Goal: Information Seeking & Learning: Learn about a topic

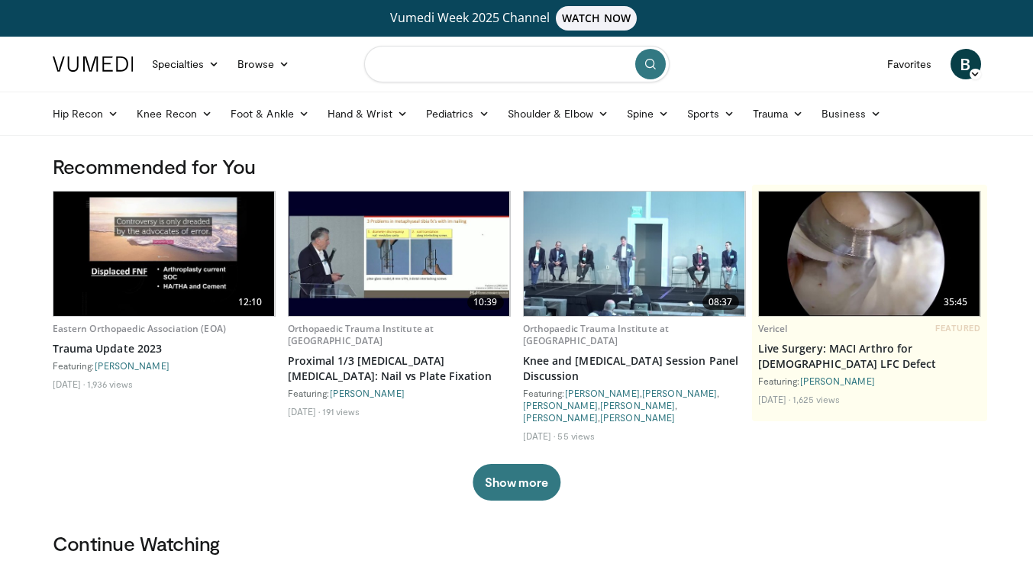
click at [506, 67] on input "Search topics, interventions" at bounding box center [516, 64] width 305 height 37
type input "**********"
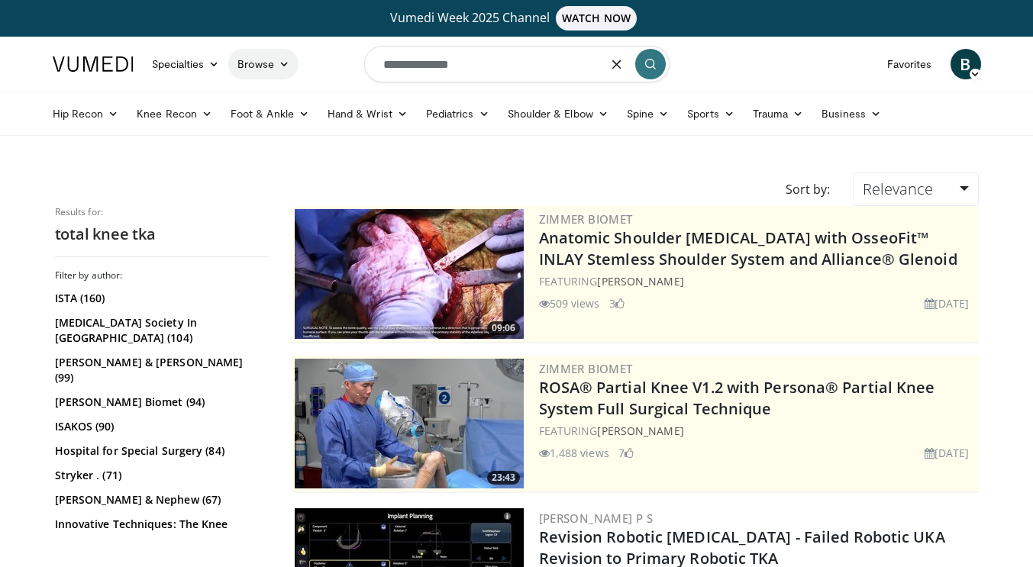
drag, startPoint x: 481, startPoint y: 50, endPoint x: 291, endPoint y: 51, distance: 190.1
click at [291, 51] on nav "Specialties Adult & Family Medicine Allergy, Asthma, Immunology Anesthesiology …" at bounding box center [517, 64] width 947 height 55
type input "**********"
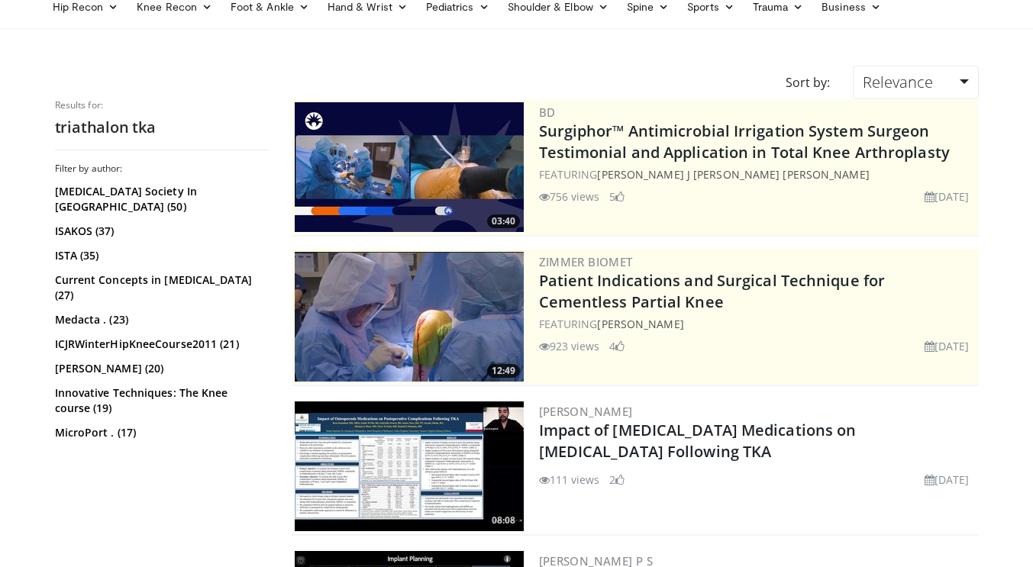
scroll to position [106, 0]
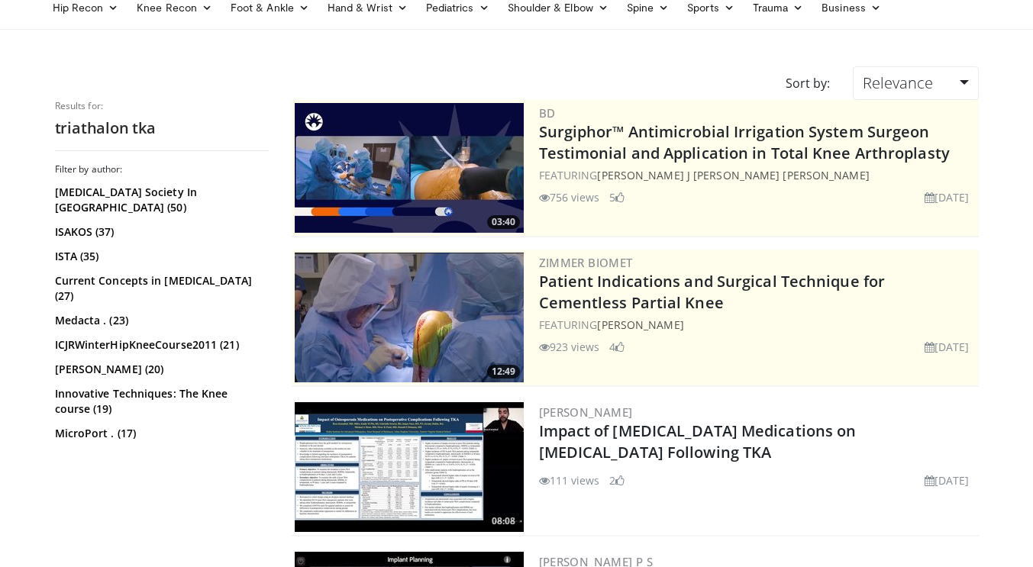
click at [451, 166] on img at bounding box center [409, 168] width 229 height 130
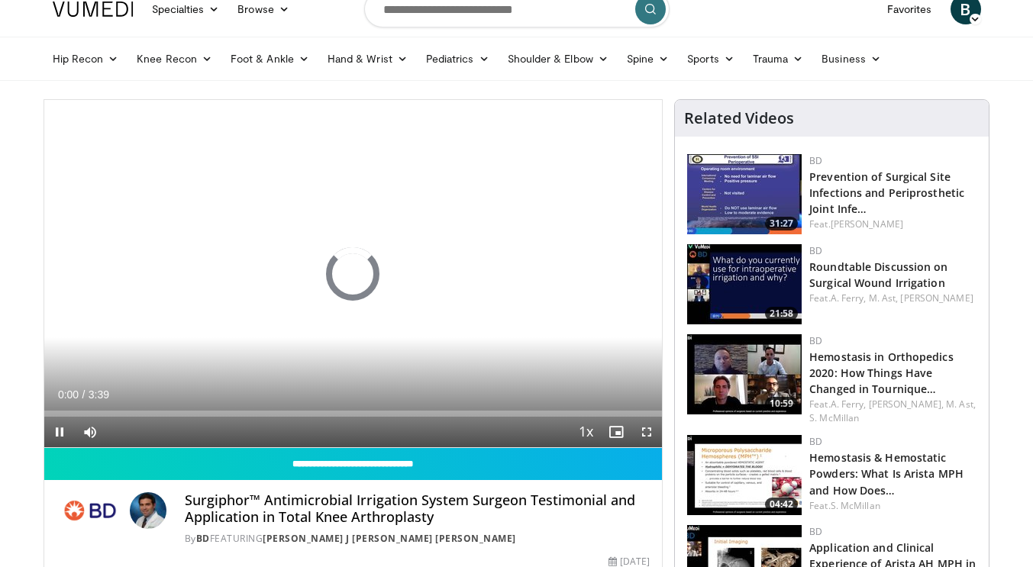
scroll to position [59, 0]
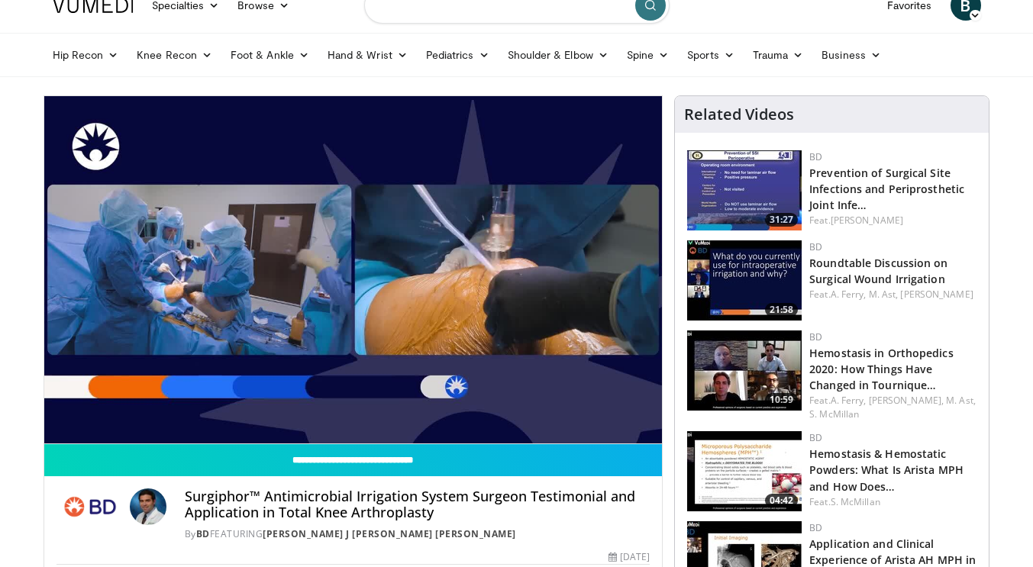
click at [519, 17] on input "Search topics, interventions" at bounding box center [516, 5] width 305 height 37
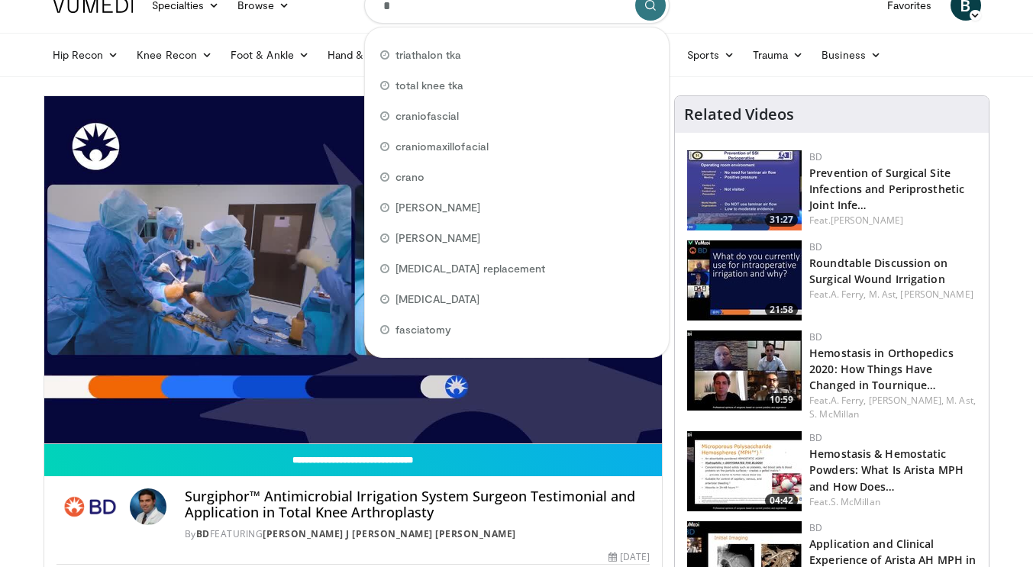
scroll to position [56, 0]
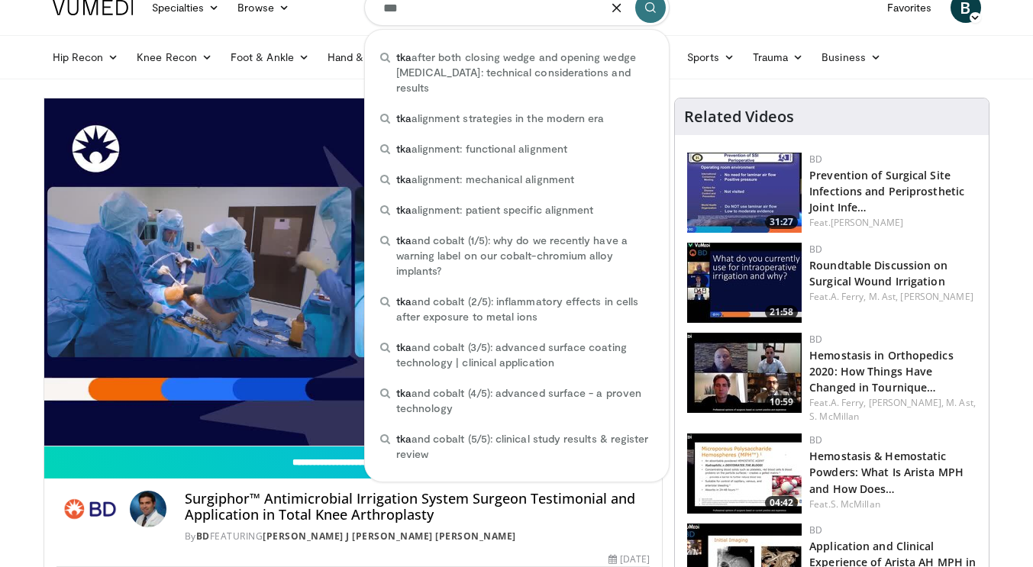
type input "***"
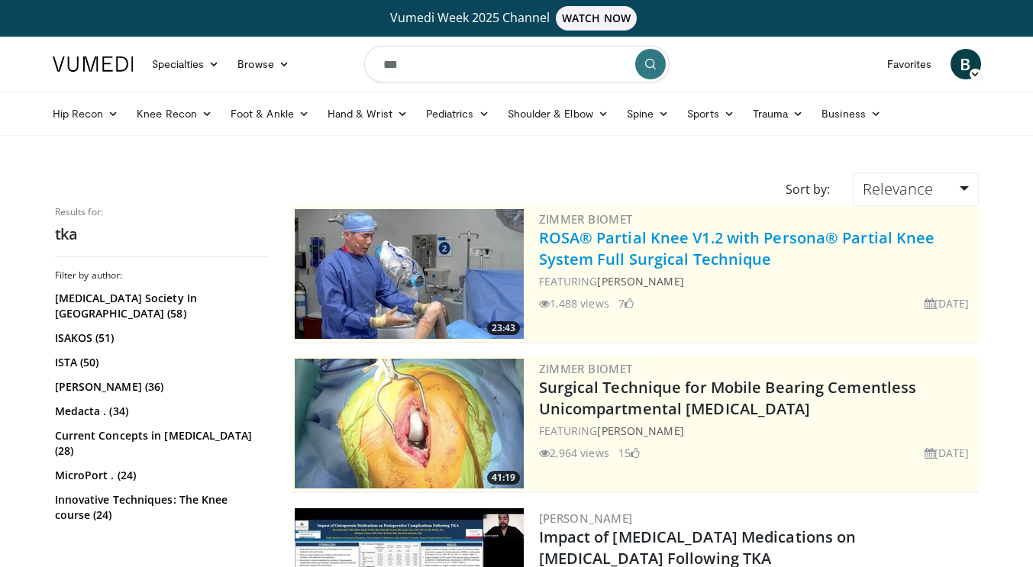
click at [613, 246] on link "ROSA® Partial Knee V1.2 with Persona® Partial Knee System Full Surgical Techniq…" at bounding box center [737, 249] width 396 height 42
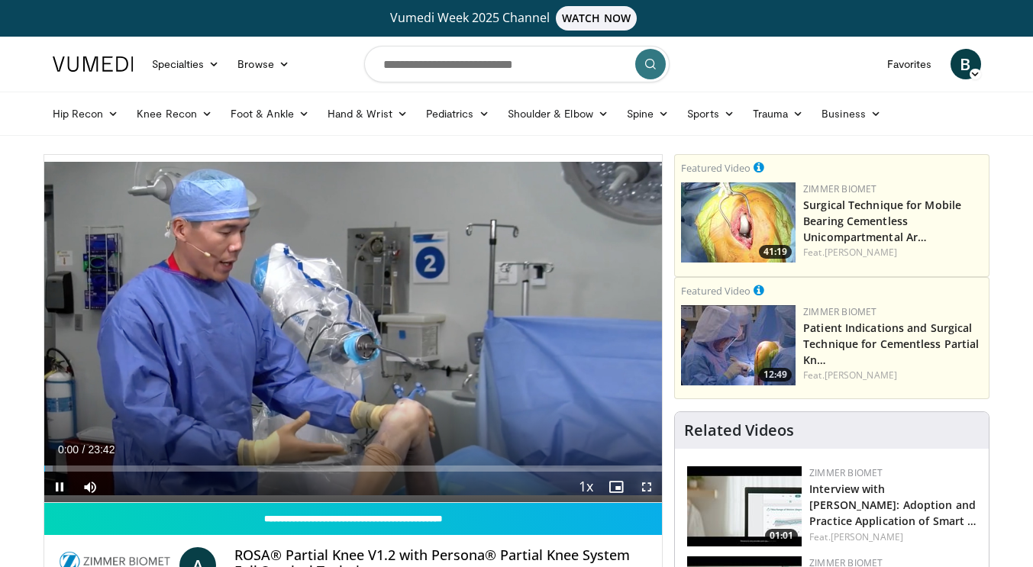
click at [642, 479] on span "Video Player" at bounding box center [646, 487] width 31 height 31
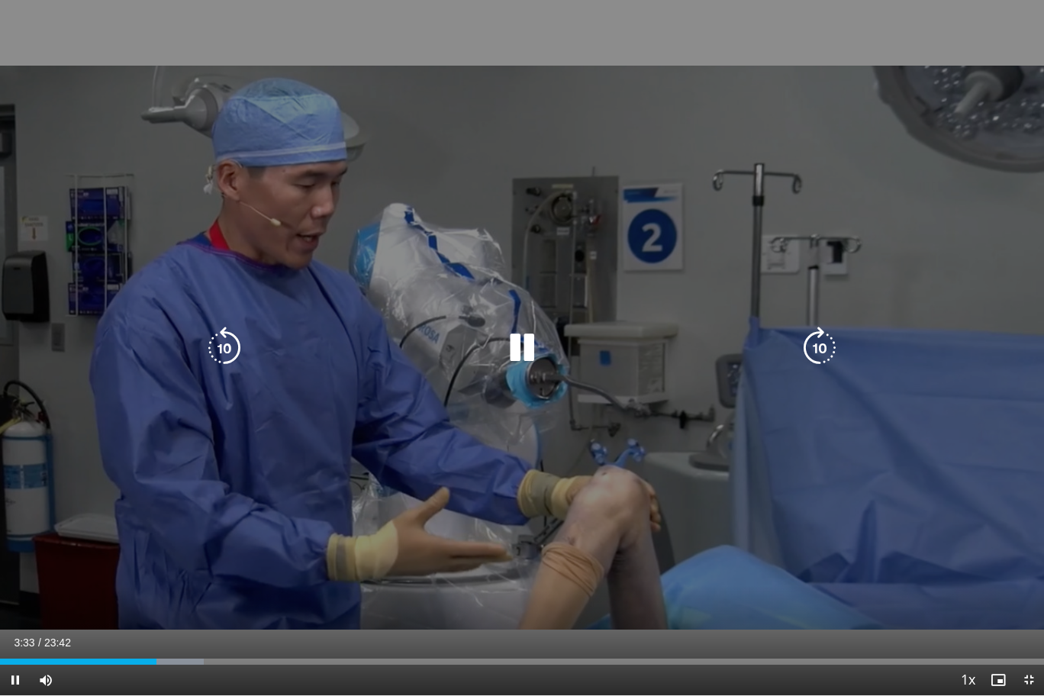
click at [525, 360] on icon "Video Player" at bounding box center [522, 348] width 43 height 43
click at [522, 343] on icon "Video Player" at bounding box center [522, 348] width 43 height 43
click at [513, 346] on icon "Video Player" at bounding box center [522, 348] width 43 height 43
click at [799, 159] on div "20 seconds Tap to unmute" at bounding box center [522, 348] width 1044 height 696
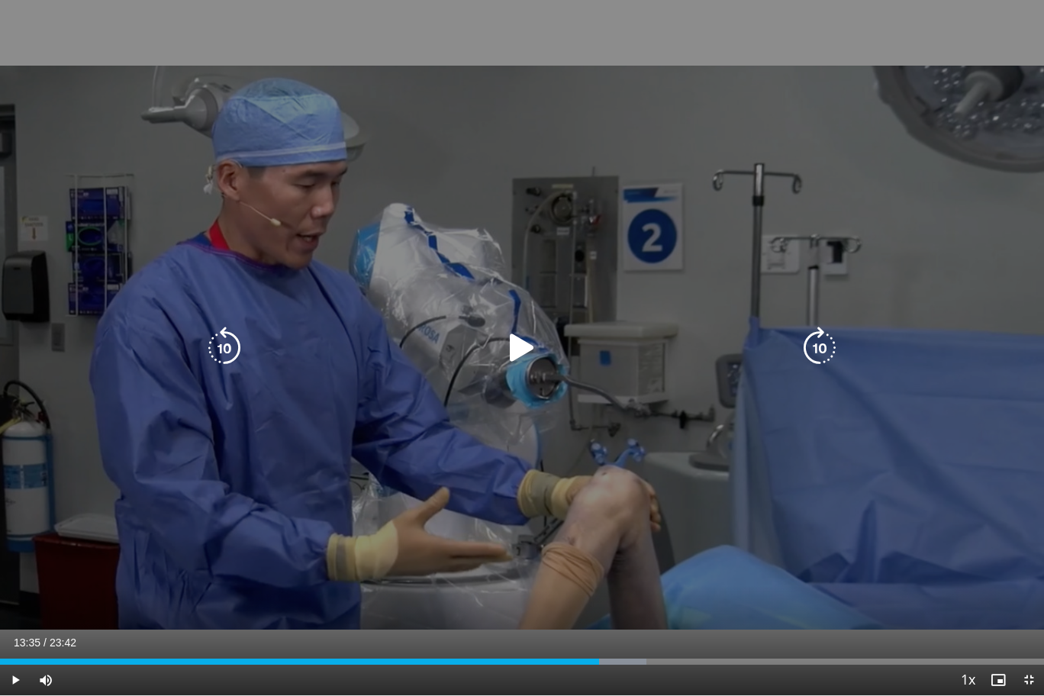
click at [799, 159] on div "20 seconds Tap to unmute" at bounding box center [522, 348] width 1044 height 696
click at [1013, 177] on div "20 seconds Tap to unmute" at bounding box center [522, 348] width 1044 height 696
click at [529, 331] on icon "Video Player" at bounding box center [522, 348] width 43 height 43
click at [505, 354] on icon "Video Player" at bounding box center [522, 348] width 43 height 43
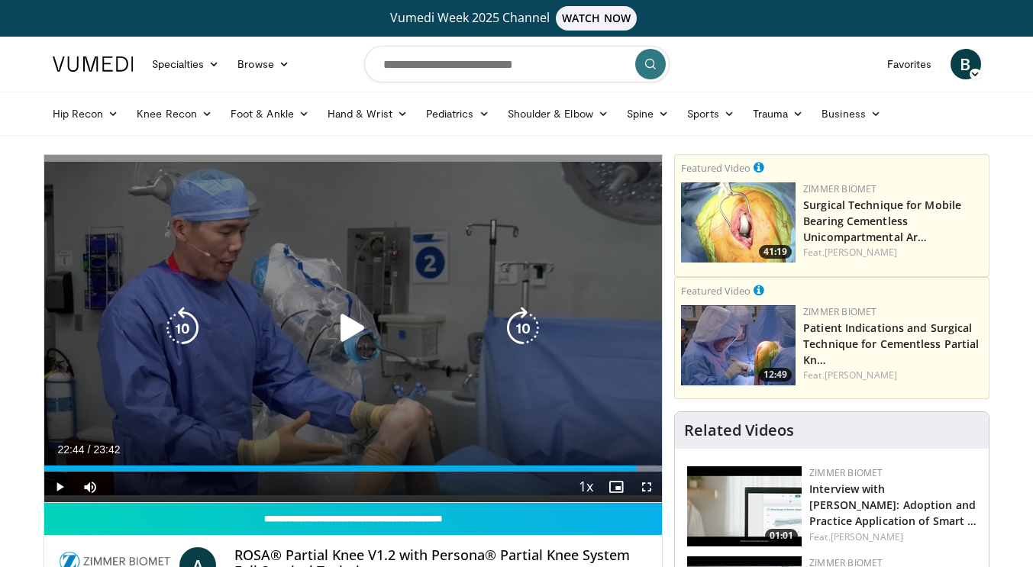
click at [357, 334] on icon "Video Player" at bounding box center [352, 328] width 43 height 43
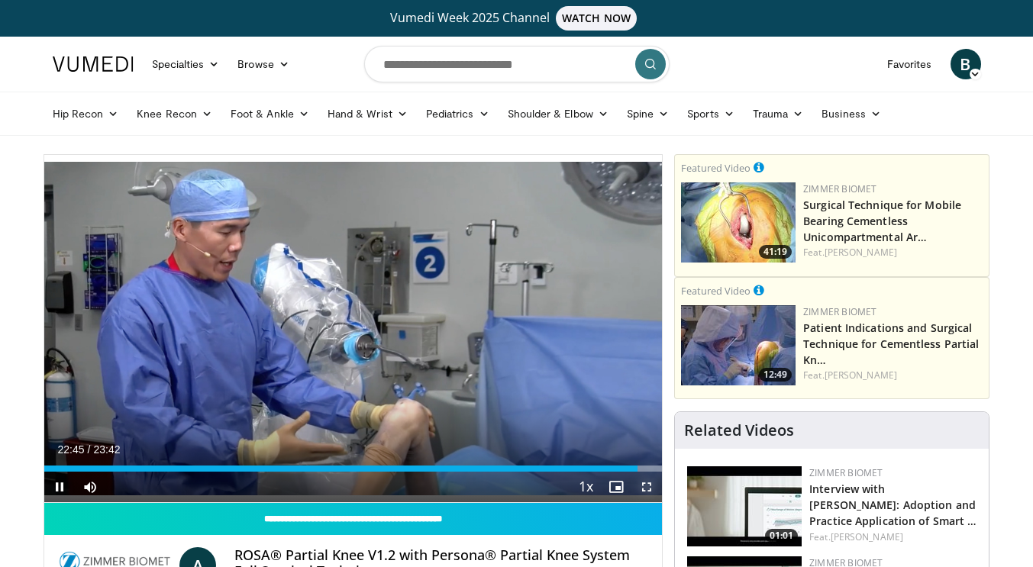
click at [647, 491] on span "Video Player" at bounding box center [646, 487] width 31 height 31
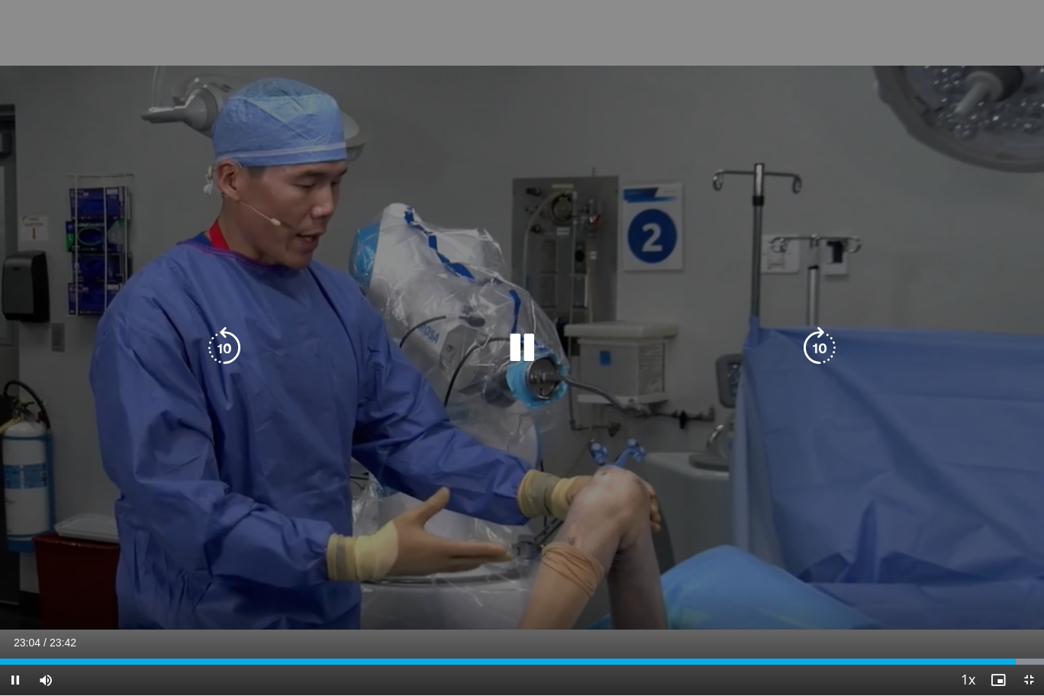
click at [940, 240] on div "20 seconds Tap to unmute" at bounding box center [522, 348] width 1044 height 696
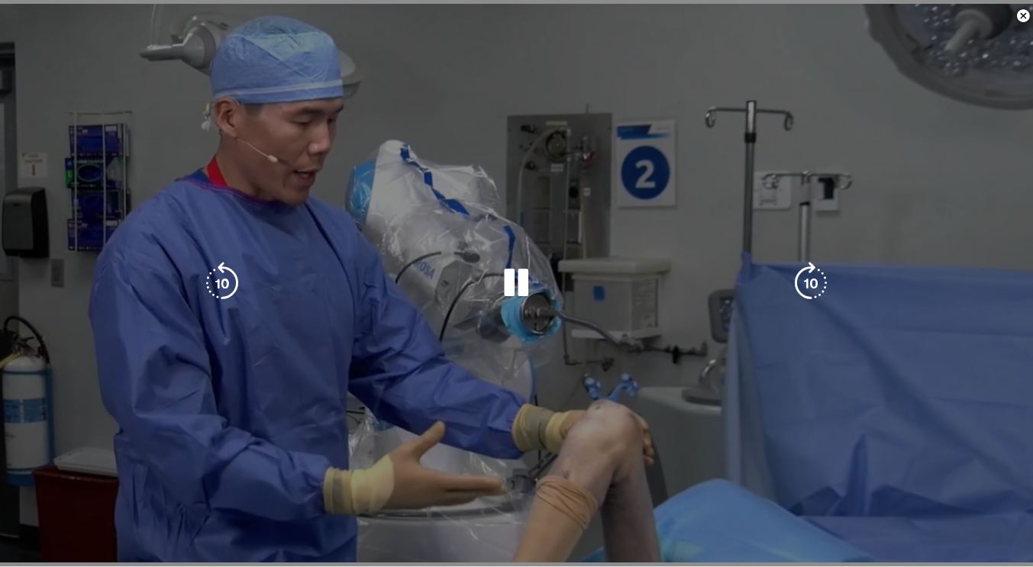
scroll to position [563, 0]
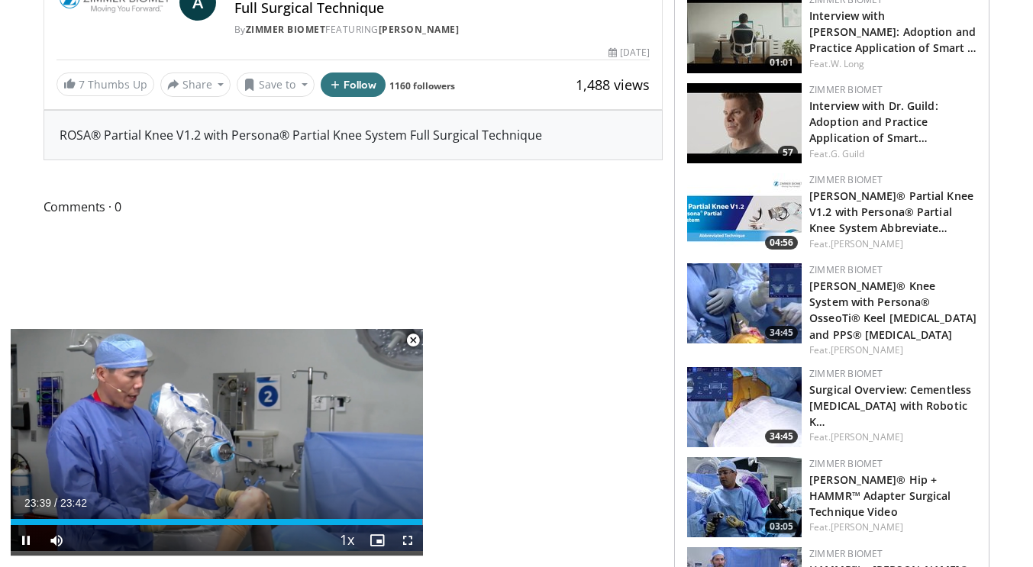
click at [417, 341] on span "Video Player" at bounding box center [413, 340] width 31 height 31
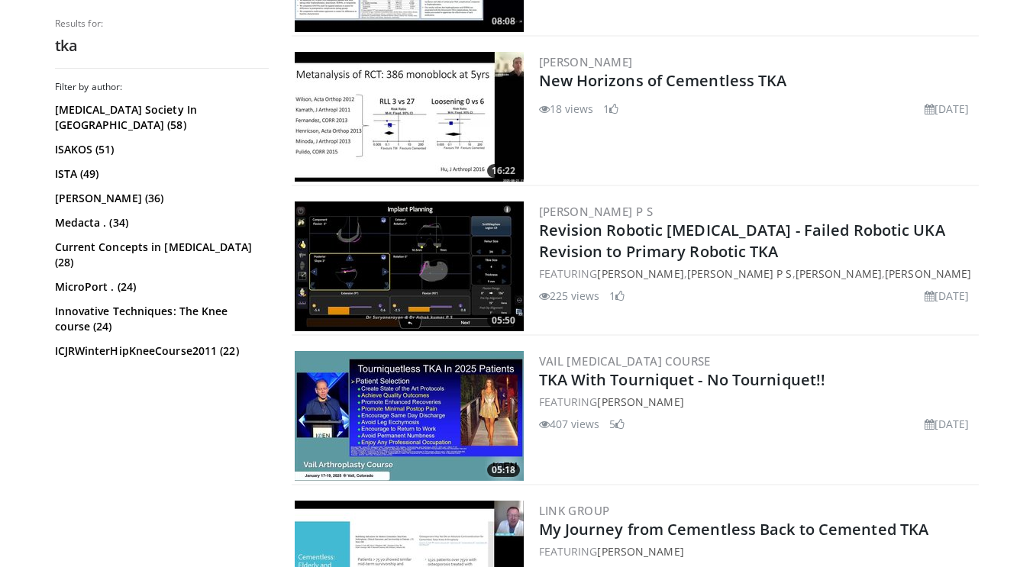
scroll to position [605, 0]
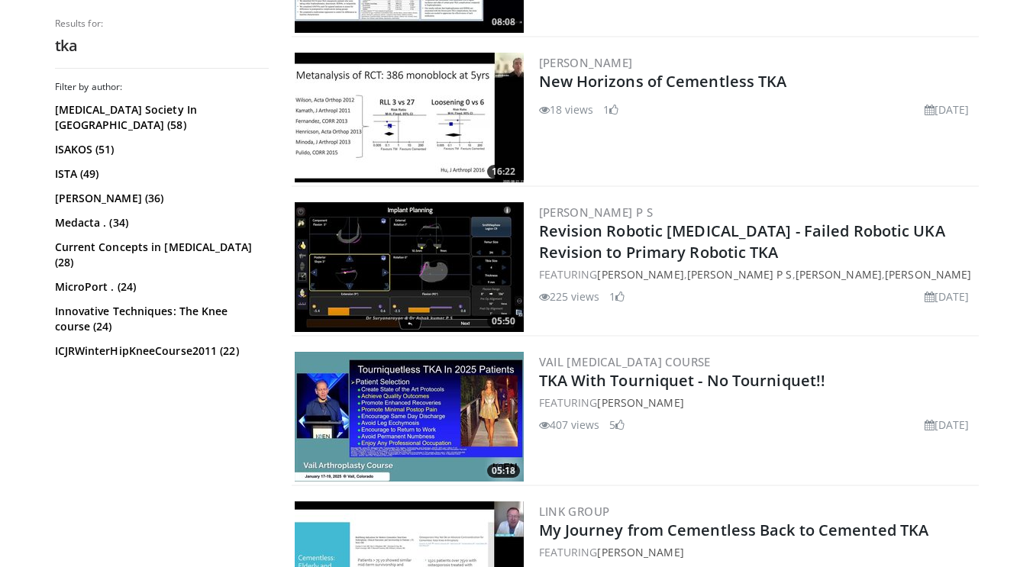
click at [479, 402] on img at bounding box center [409, 417] width 229 height 130
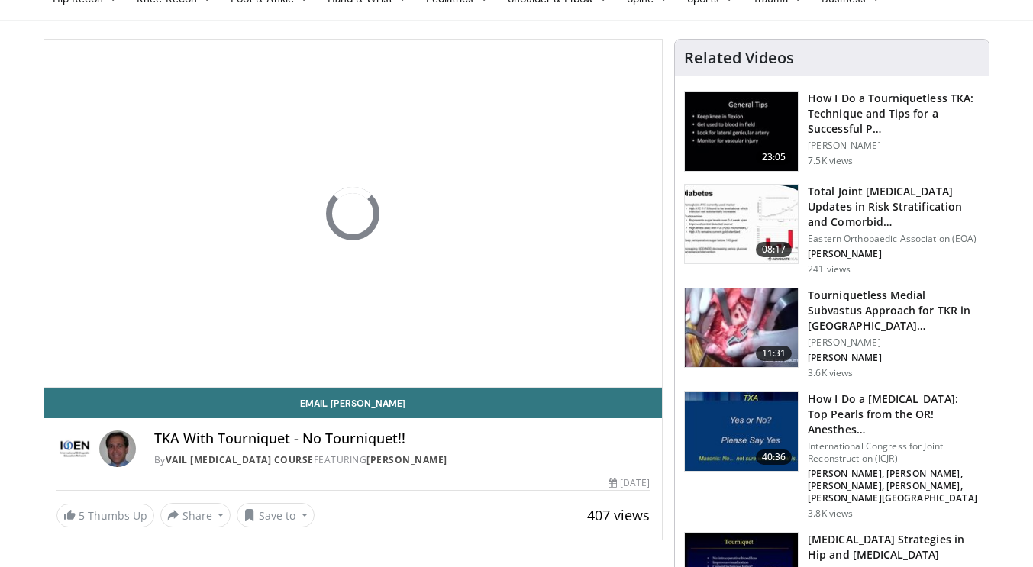
scroll to position [115, 0]
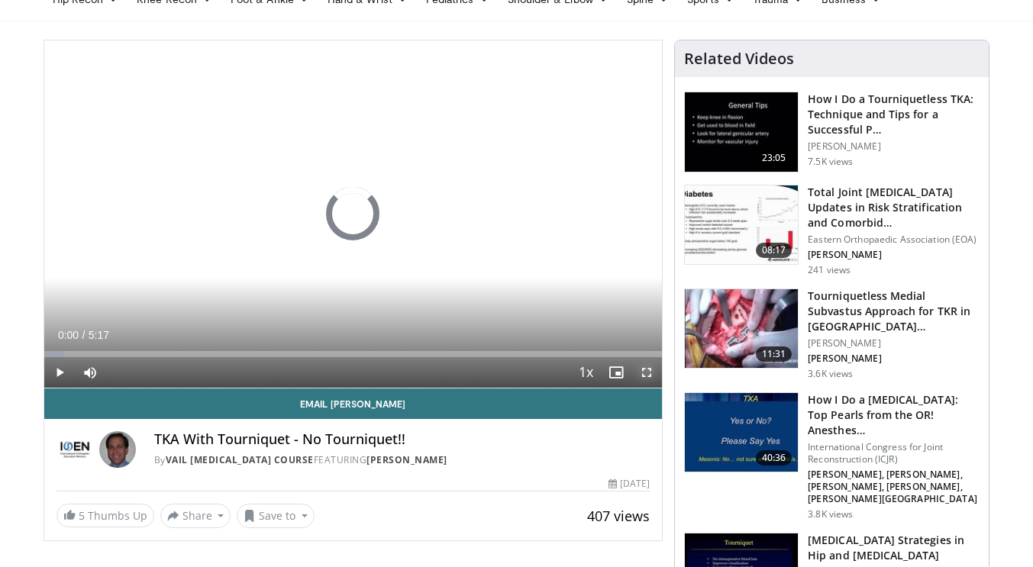
click at [645, 373] on span "Video Player" at bounding box center [646, 372] width 31 height 31
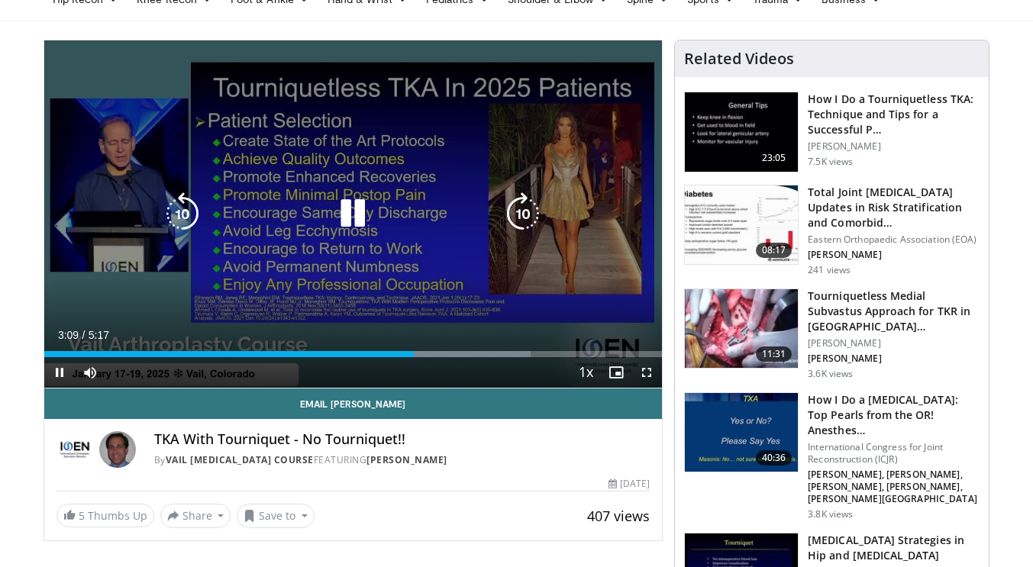
click at [395, 183] on div "140 seconds Tap to unmute" at bounding box center [353, 213] width 618 height 347
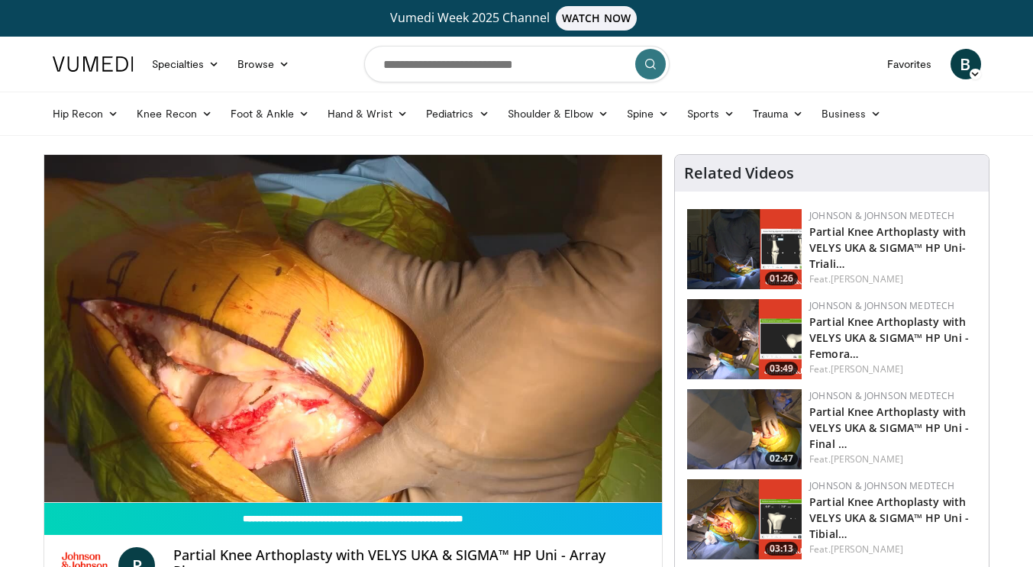
click at [771, 248] on img at bounding box center [744, 249] width 115 height 80
